Goal: Find specific page/section: Find specific page/section

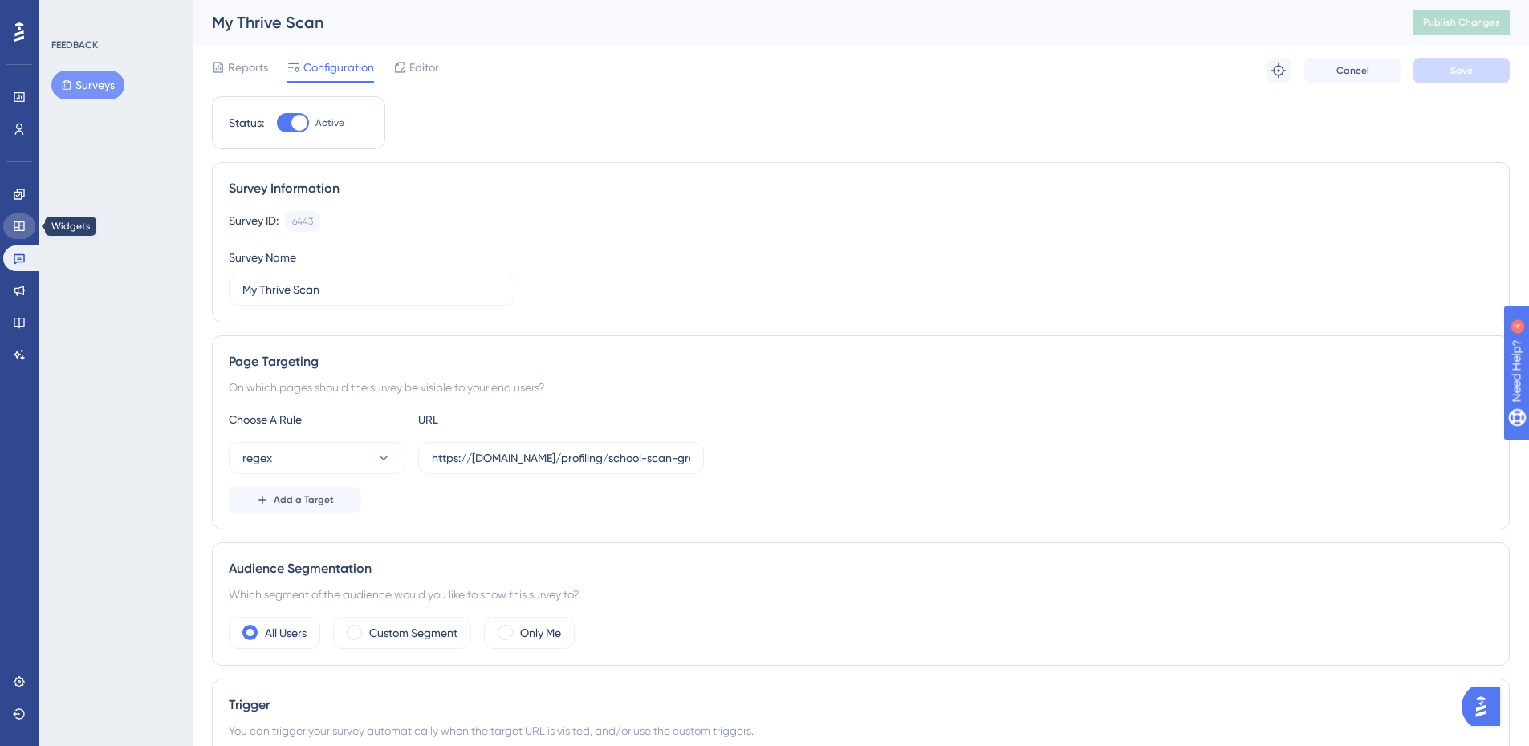
click at [13, 221] on icon at bounding box center [19, 226] width 13 height 13
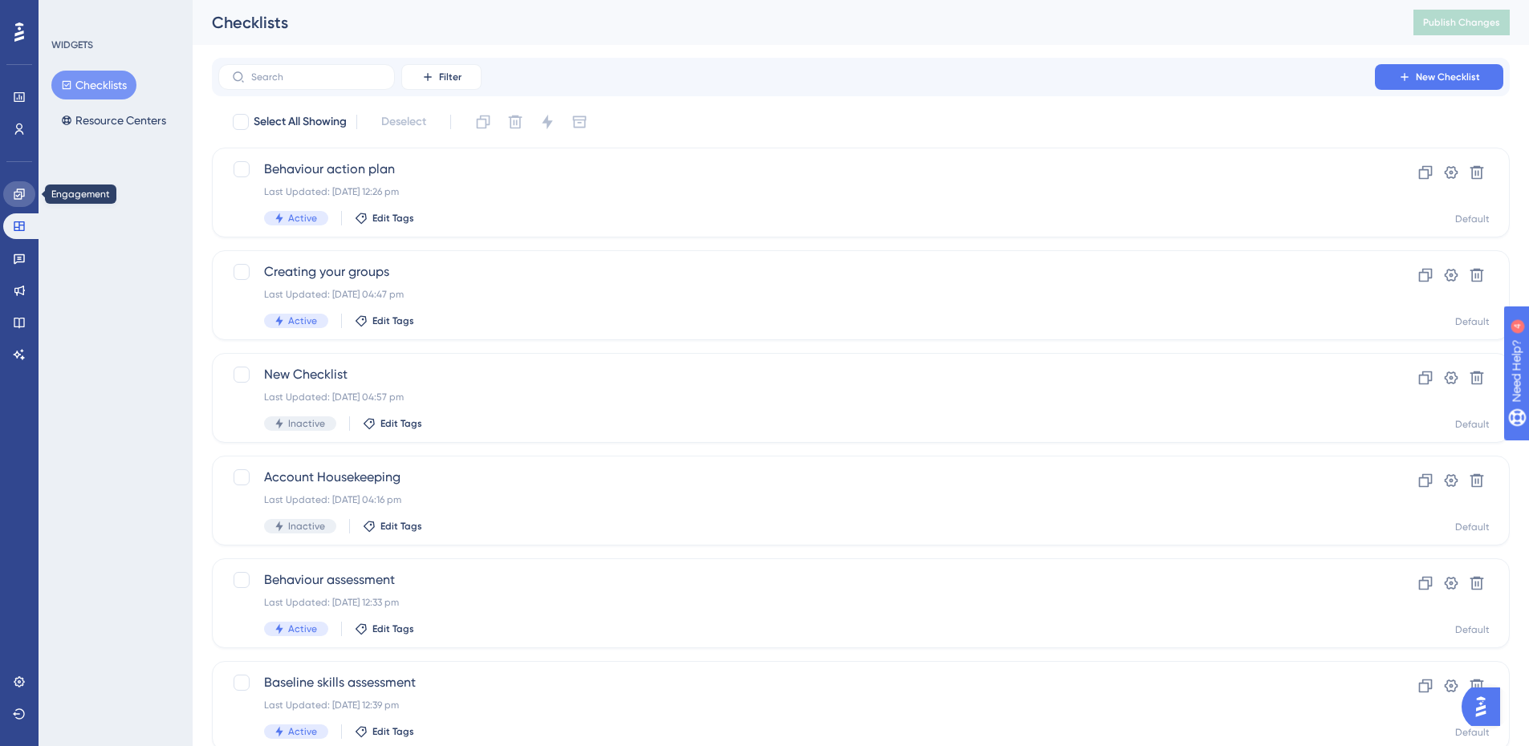
click at [14, 189] on icon at bounding box center [19, 194] width 13 height 13
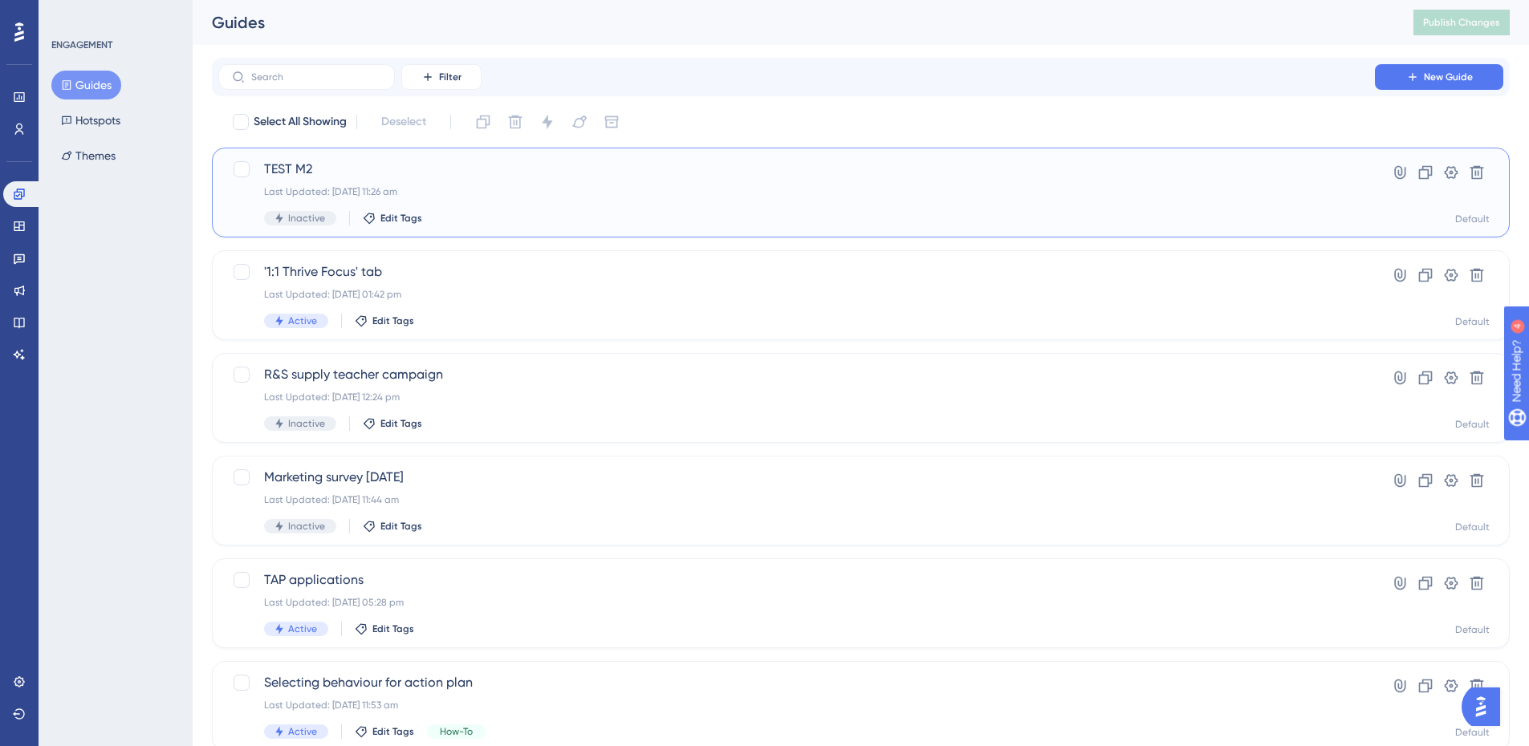
click at [310, 176] on span "TEST M2" at bounding box center [796, 169] width 1065 height 19
